Goal: Information Seeking & Learning: Learn about a topic

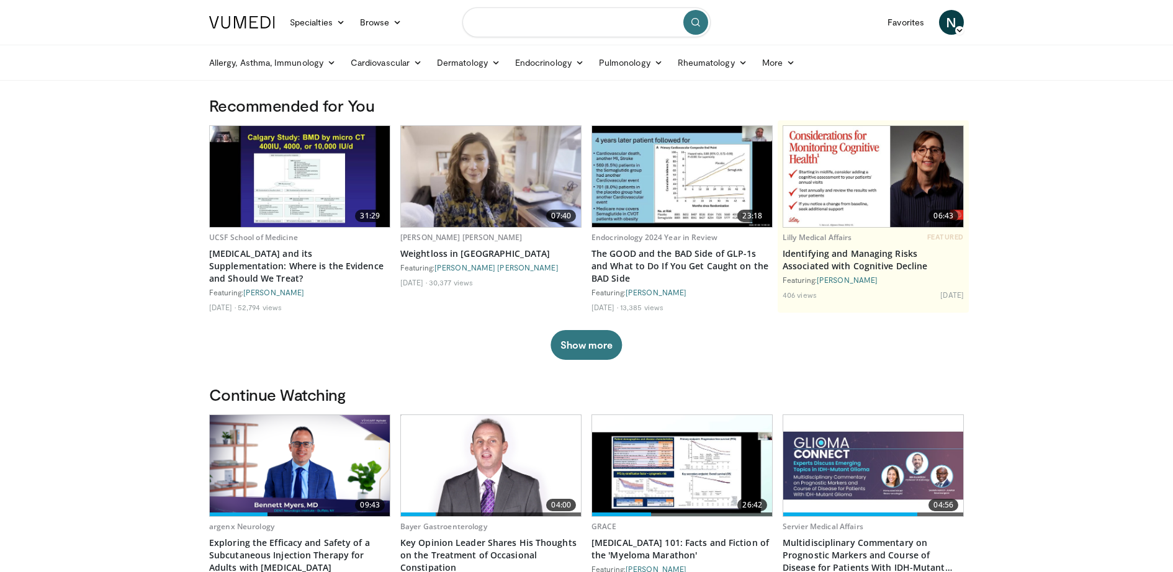
click at [501, 29] on input "Search topics, interventions" at bounding box center [586, 22] width 248 height 30
type input "*"
type input "****"
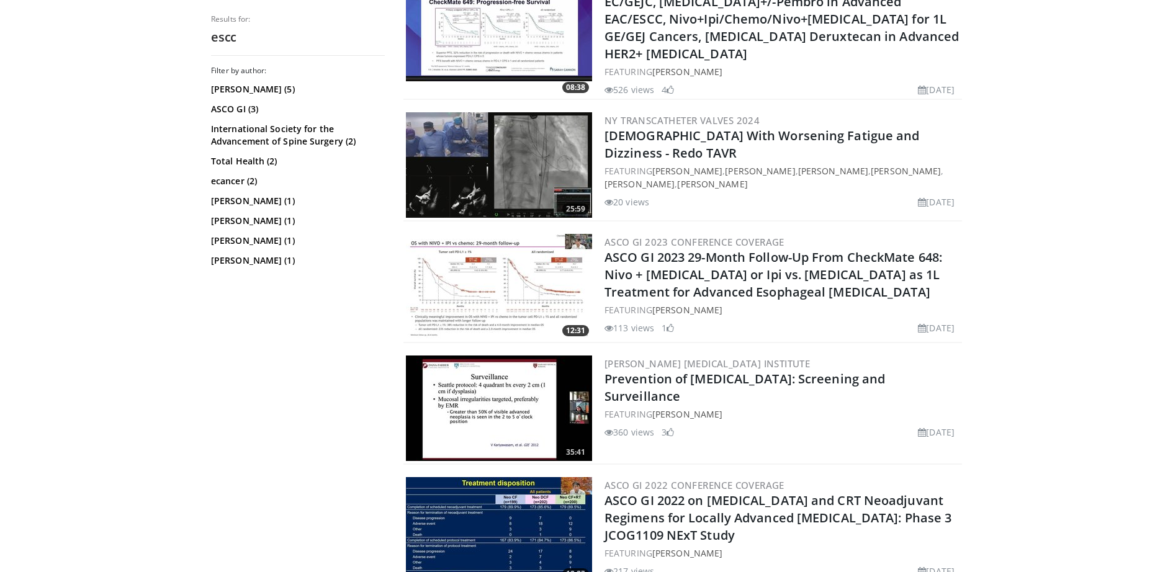
scroll to position [2129, 0]
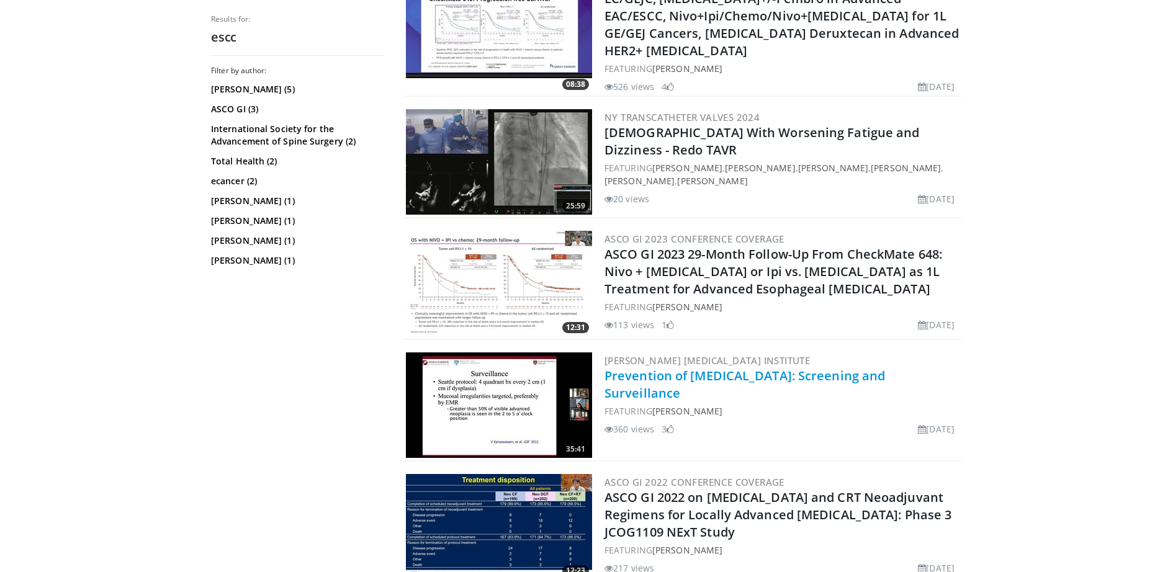
click at [661, 392] on link "Prevention of Esophageal Cancer: Screening and Surveillance" at bounding box center [745, 384] width 281 height 34
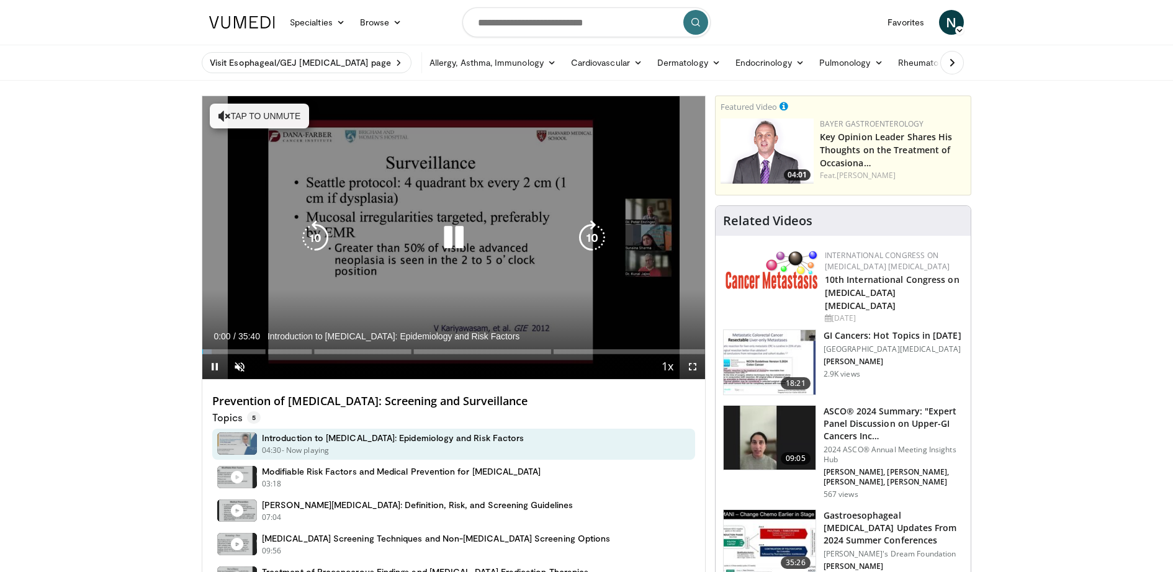
click at [457, 240] on icon "Video Player" at bounding box center [453, 237] width 35 height 35
drag, startPoint x: 444, startPoint y: 240, endPoint x: 438, endPoint y: 272, distance: 32.8
click at [444, 240] on icon "Video Player" at bounding box center [453, 237] width 35 height 35
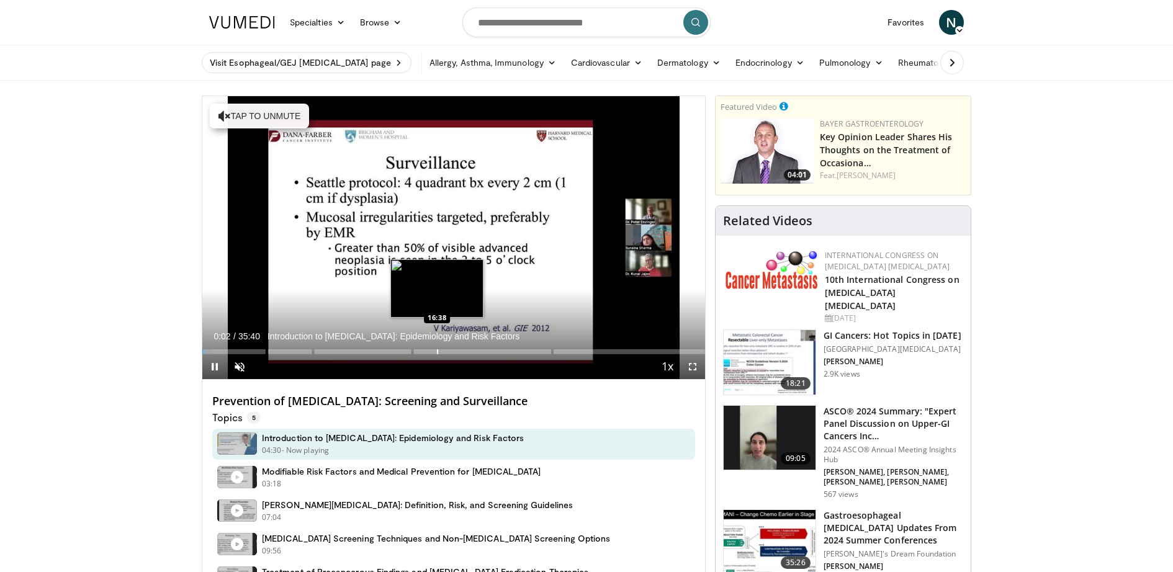
click at [436, 348] on div "Loaded : 1.86% 00:02 16:38" at bounding box center [453, 349] width 503 height 12
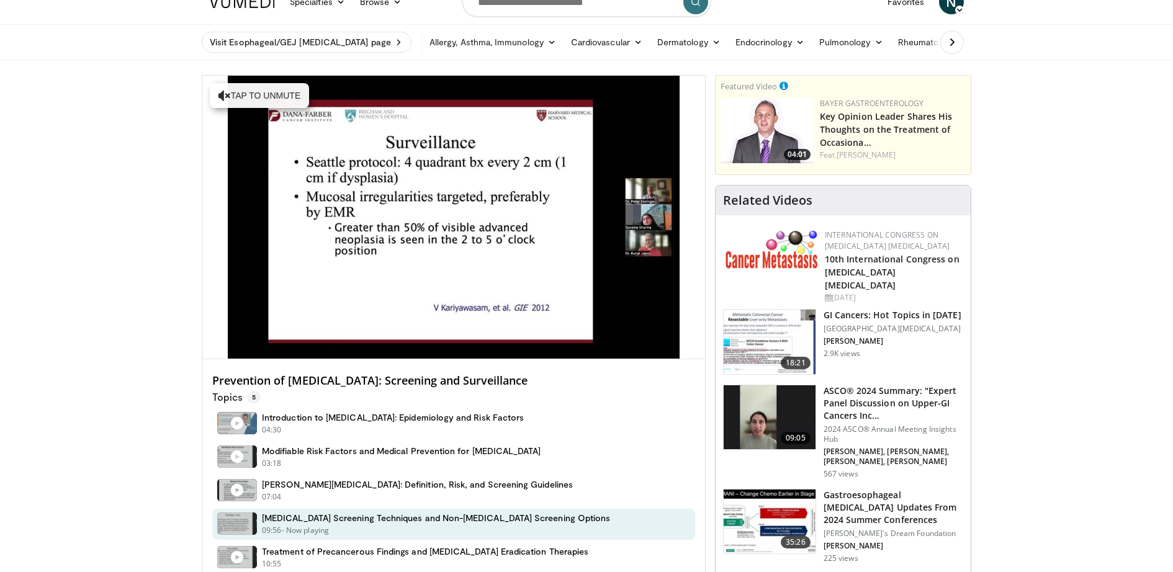
scroll to position [19, 0]
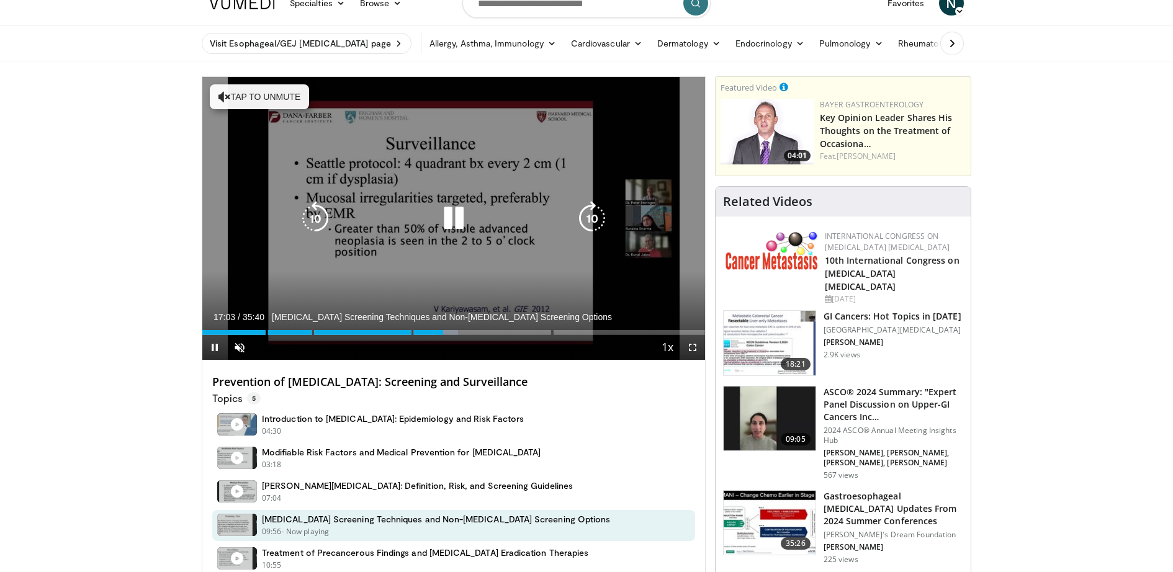
click at [327, 220] on icon "Video Player" at bounding box center [315, 218] width 35 height 35
click at [320, 220] on icon "Video Player" at bounding box center [315, 218] width 35 height 35
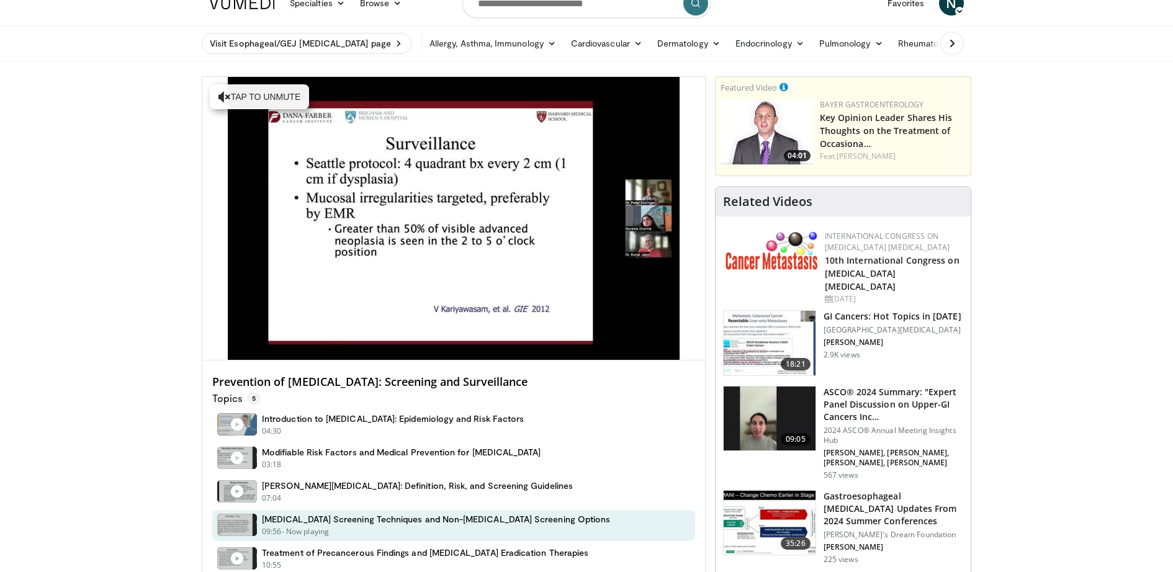
scroll to position [17, 0]
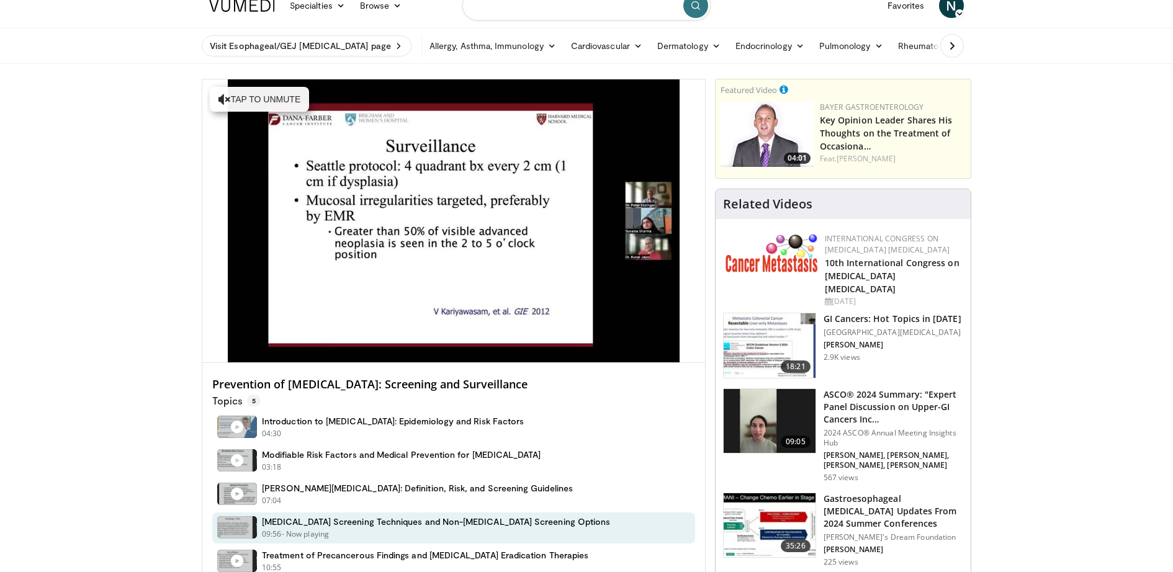
click at [560, 12] on input "Search topics, interventions" at bounding box center [586, 6] width 248 height 30
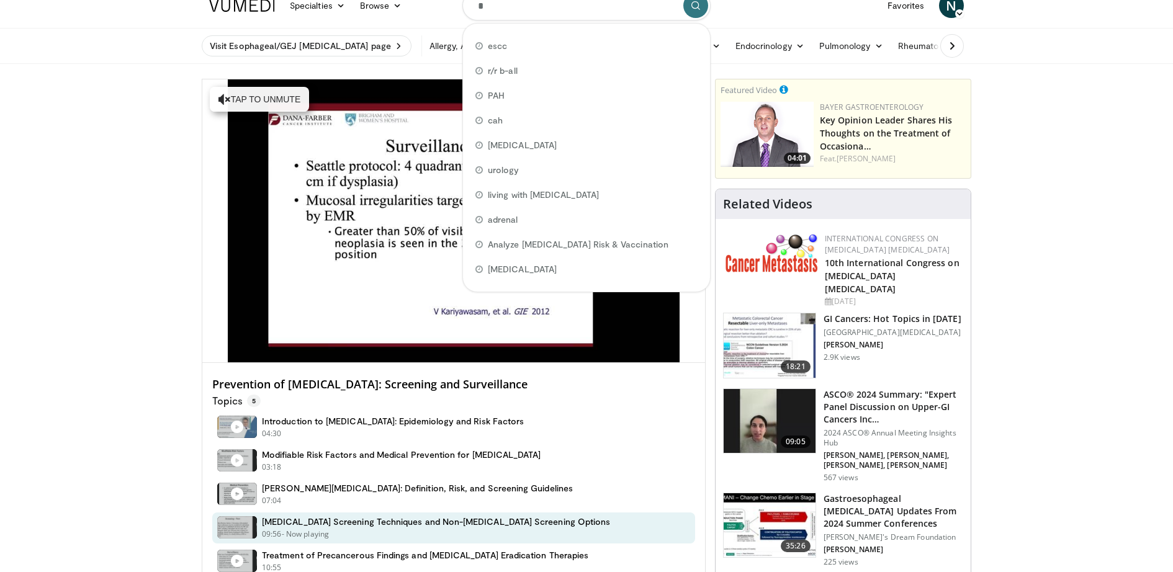
scroll to position [16, 0]
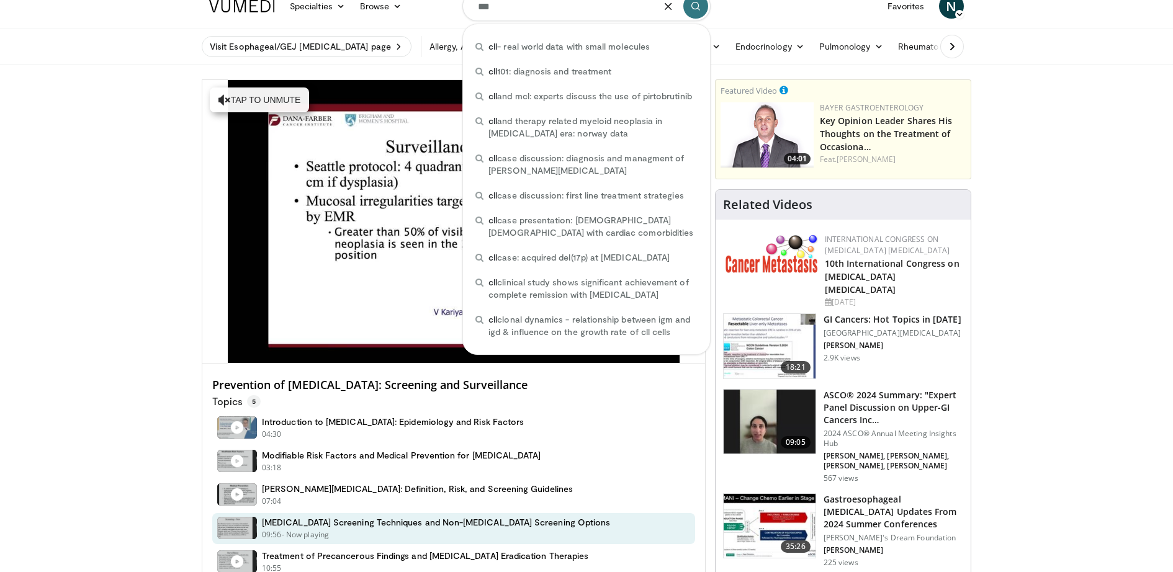
type input "***"
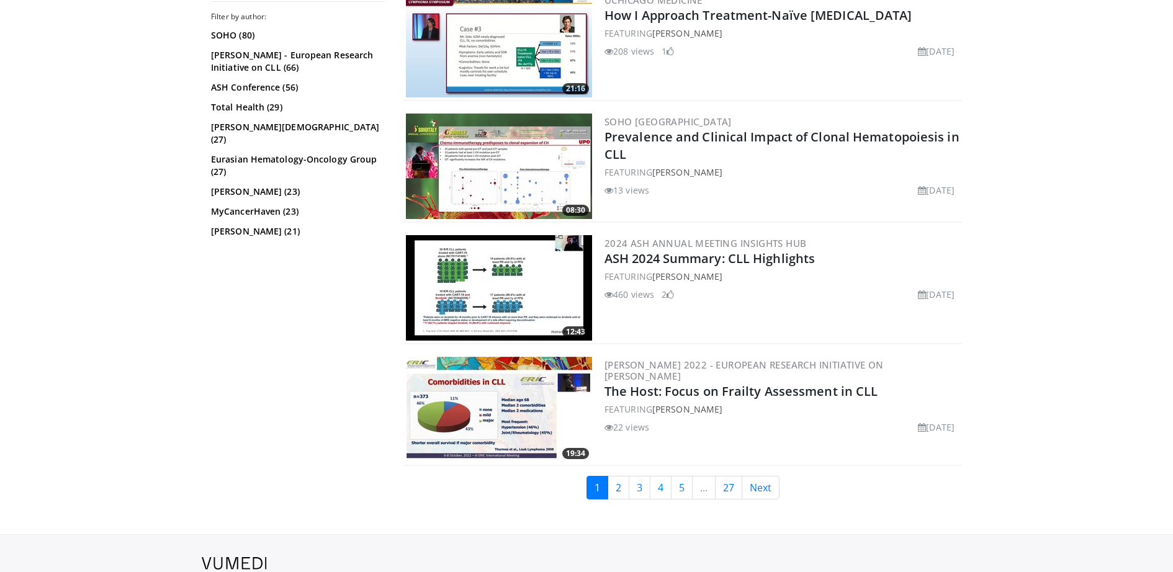
scroll to position [2701, 0]
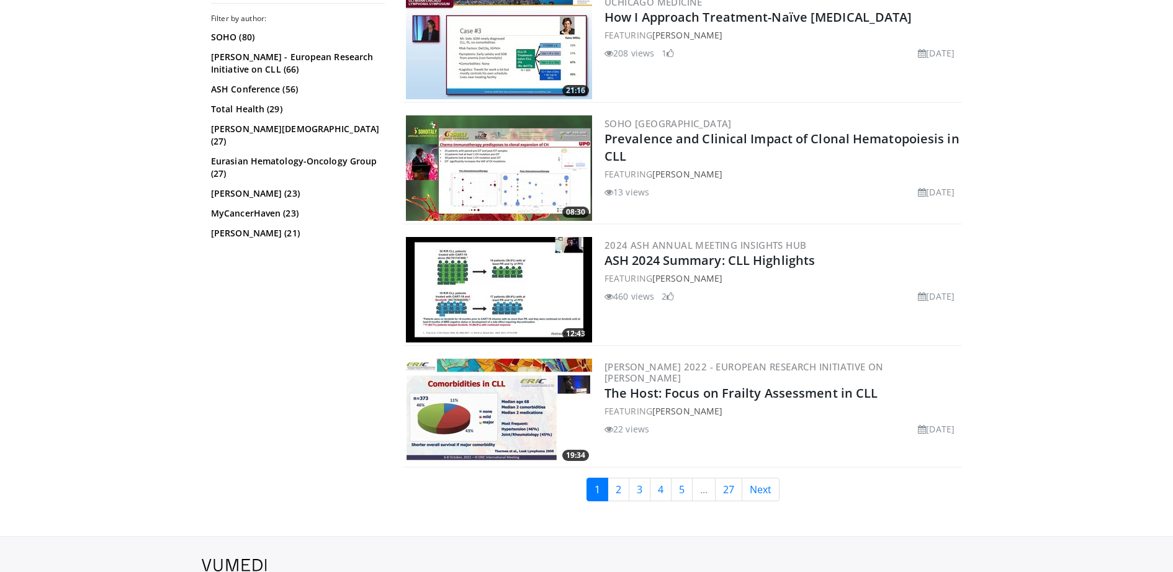
click at [559, 267] on img at bounding box center [499, 290] width 186 height 106
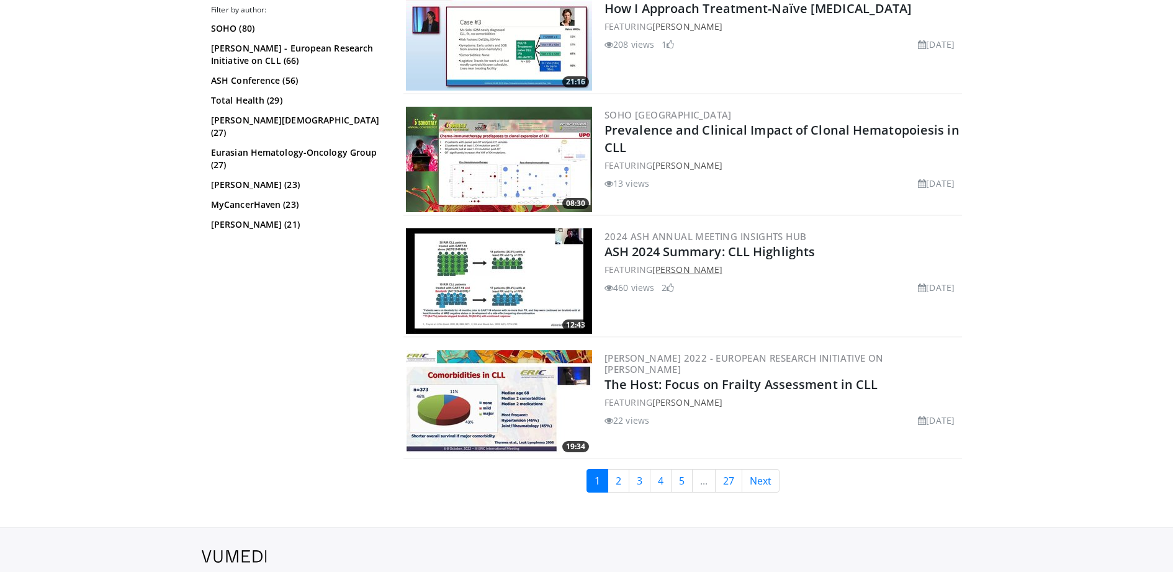
scroll to position [2712, 0]
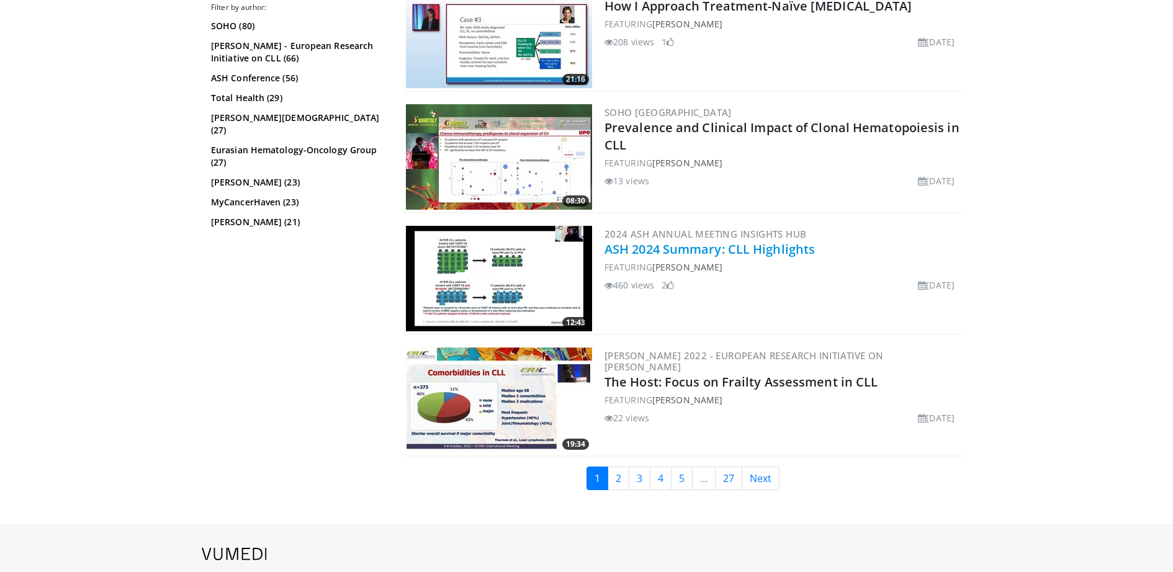
click at [748, 246] on link "ASH 2024 Summary: CLL Highlights" at bounding box center [710, 249] width 210 height 17
click at [639, 475] on link "3" at bounding box center [640, 479] width 22 height 24
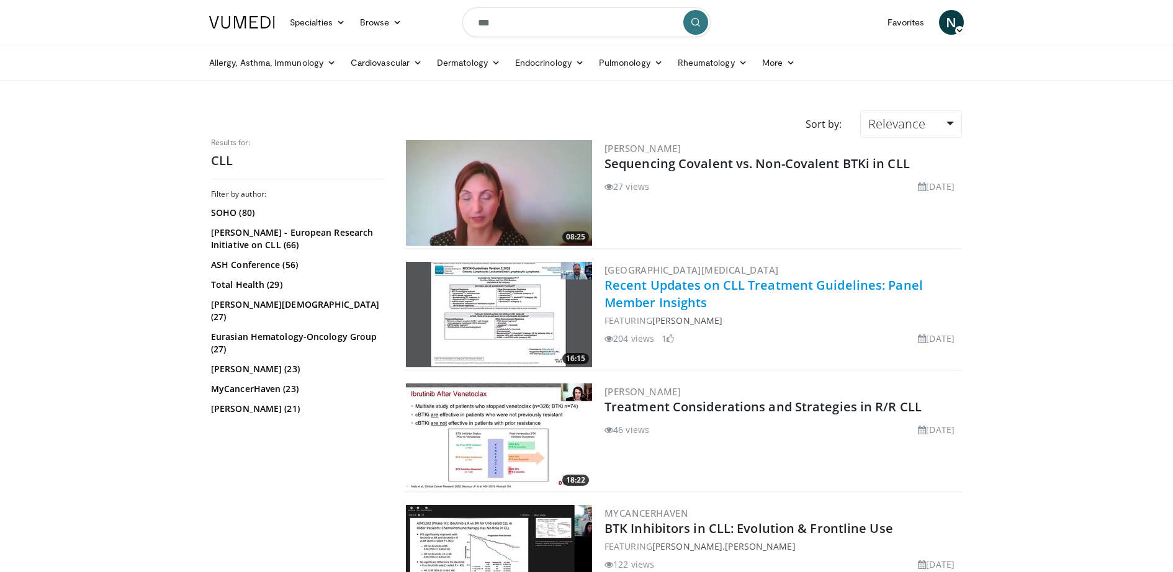
click at [817, 284] on link "Recent Updates on CLL Treatment Guidelines: Panel Member Insights" at bounding box center [764, 294] width 318 height 34
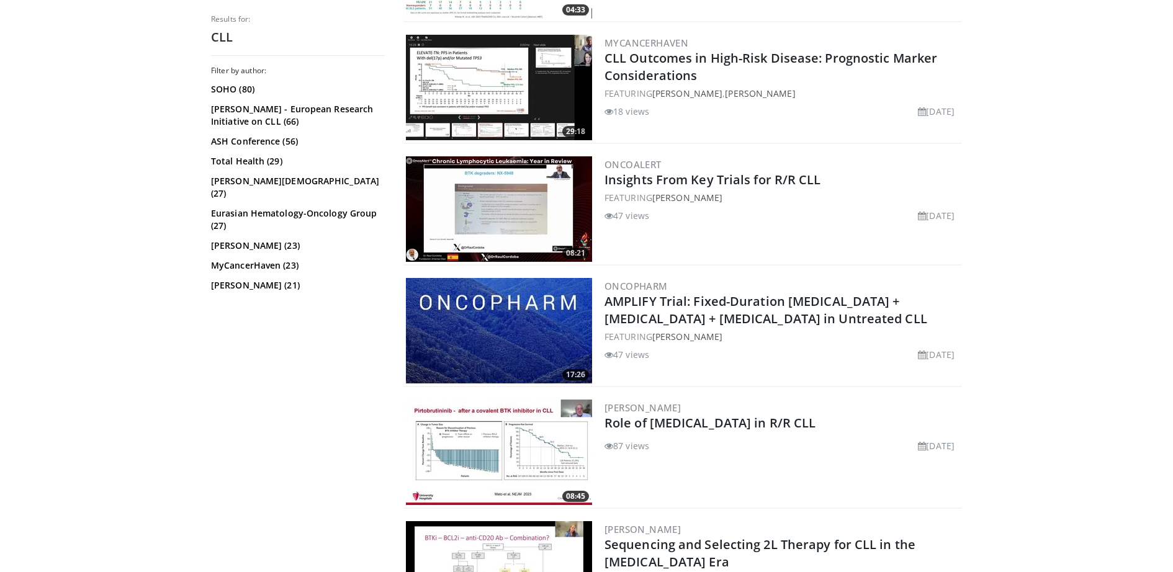
scroll to position [2638, 0]
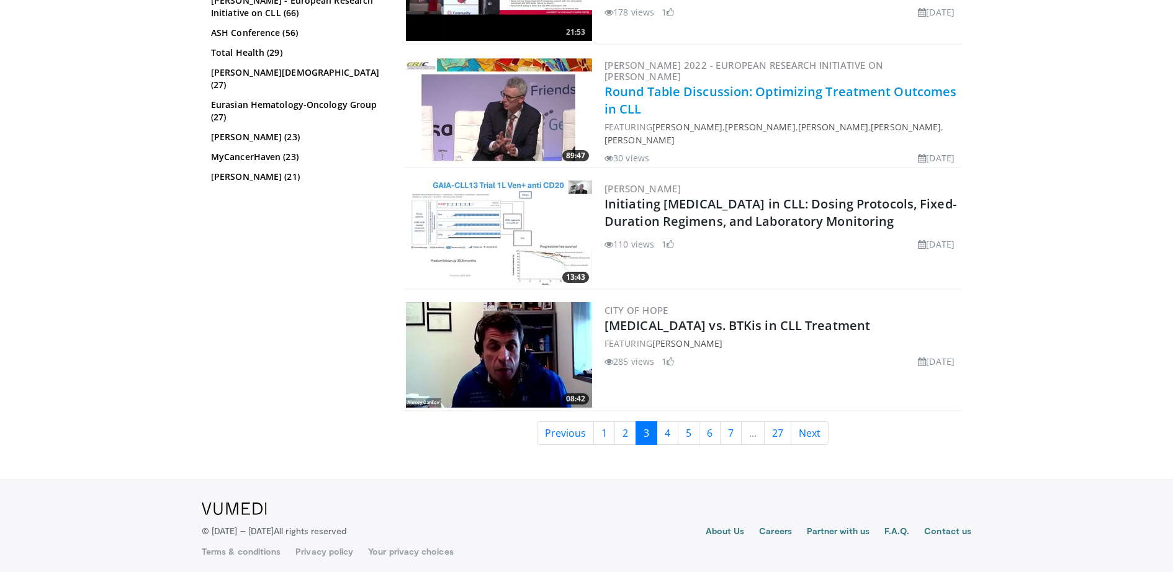
click at [771, 83] on link "Round Table Discussion: Optimizing Treatment Outcomes in CLL" at bounding box center [781, 100] width 352 height 34
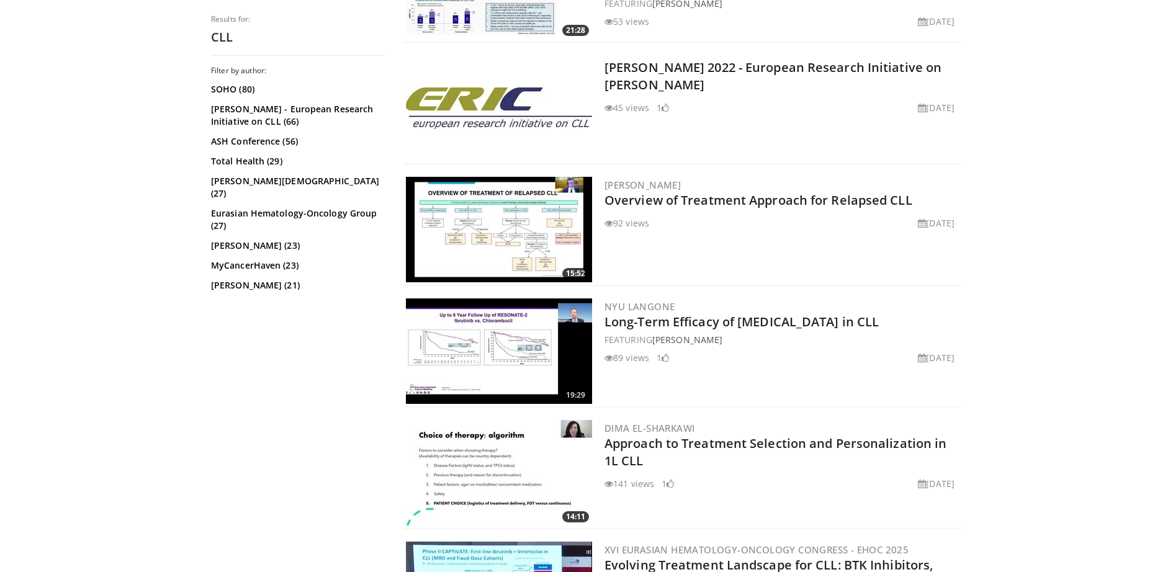
scroll to position [683, 0]
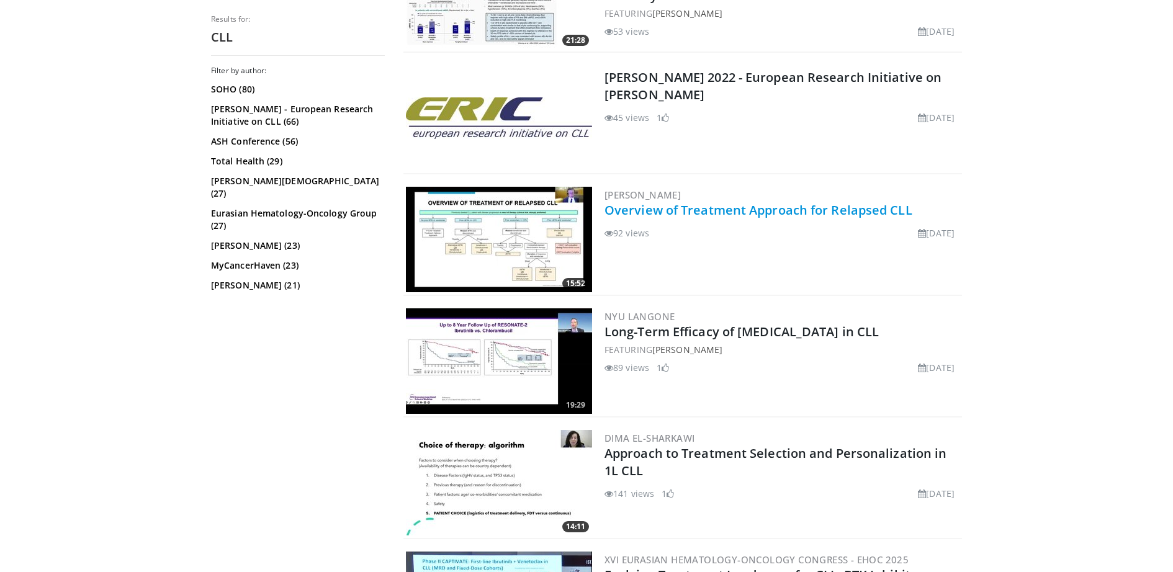
click at [727, 202] on link "Overview of Treatment Approach for Relapsed CLL" at bounding box center [759, 210] width 308 height 17
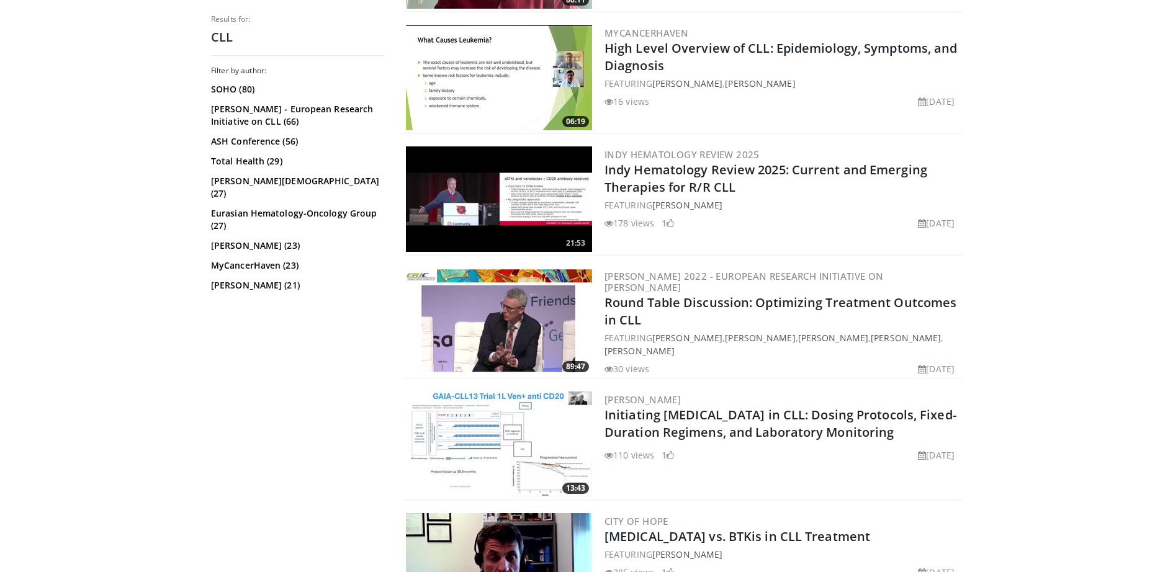
scroll to position [2638, 0]
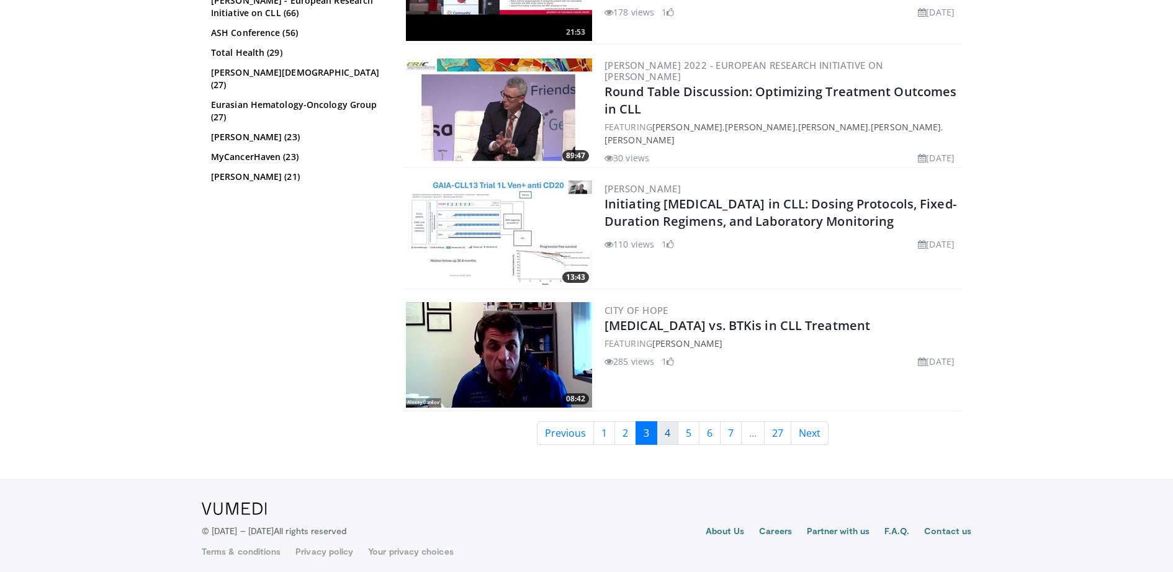
click at [670, 429] on link "4" at bounding box center [668, 433] width 22 height 24
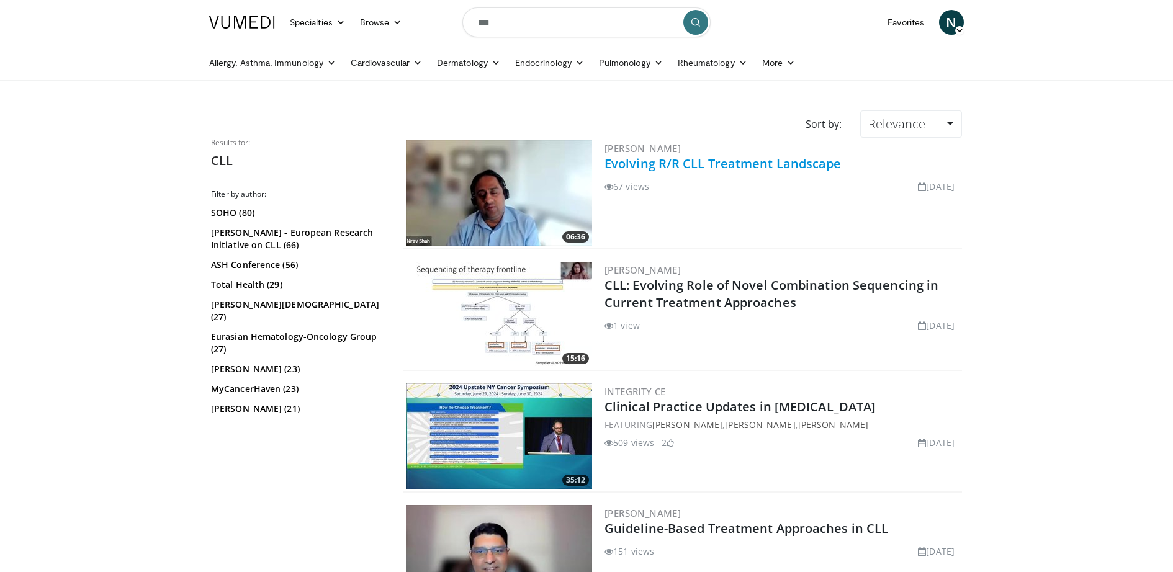
click at [789, 164] on link "Evolving R/R CLL Treatment Landscape" at bounding box center [723, 163] width 237 height 17
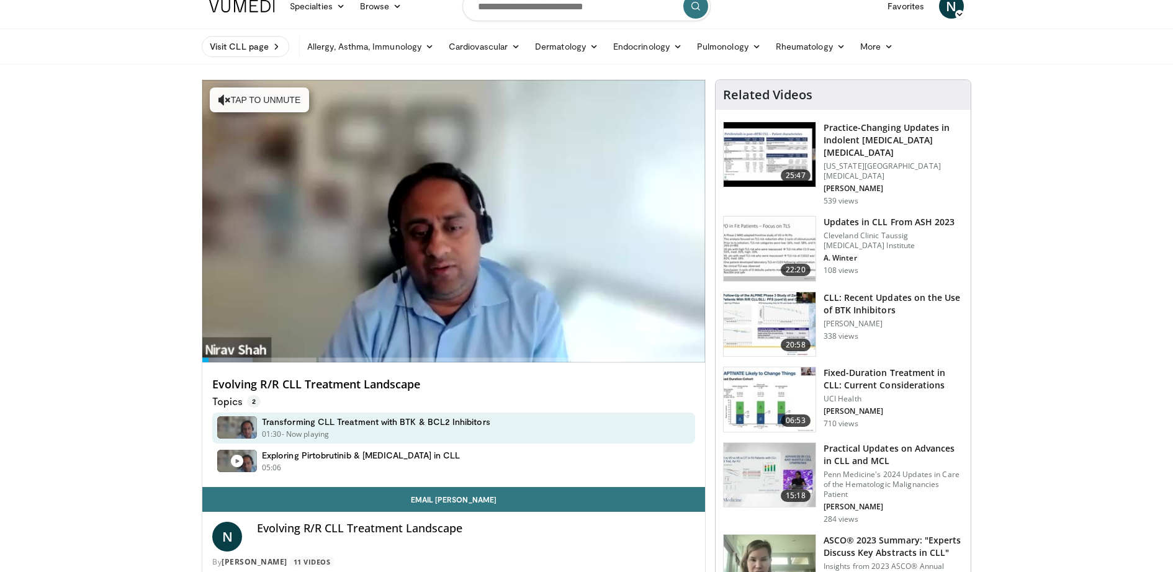
scroll to position [14, 0]
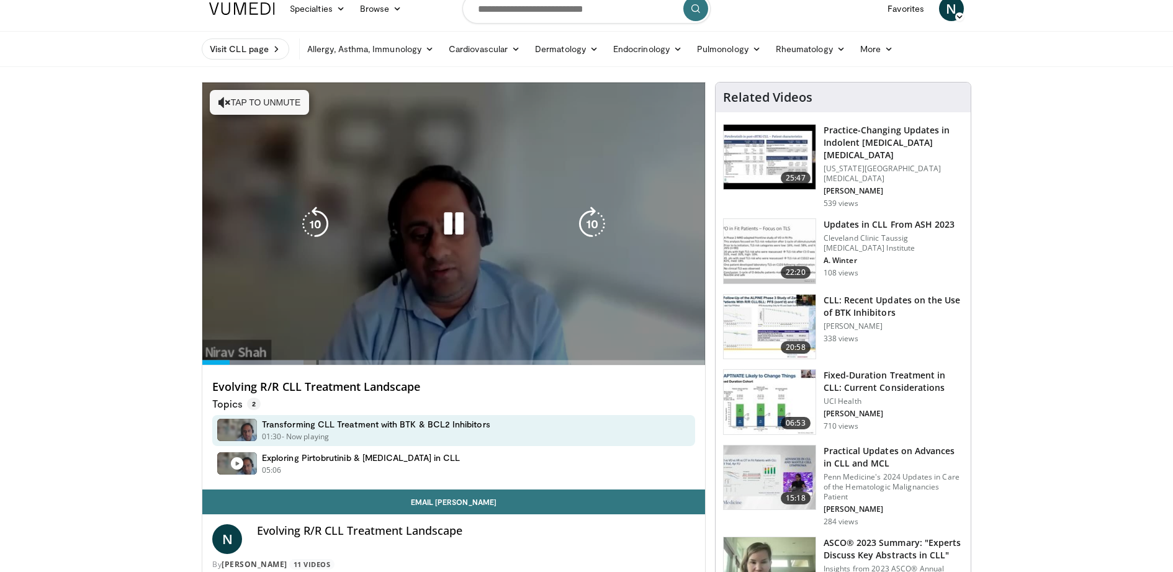
click at [439, 245] on div "10 seconds Tap to unmute" at bounding box center [453, 224] width 503 height 282
